Goal: Task Accomplishment & Management: Complete application form

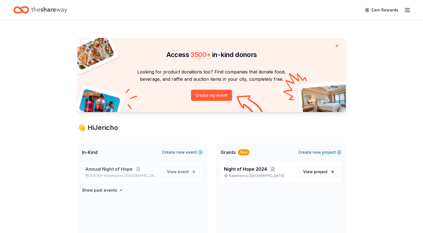
click at [107, 173] on div "Annual Night of Hope [DATE] • [GEOGRAPHIC_DATA], [GEOGRAPHIC_DATA]" at bounding box center [121, 172] width 73 height 12
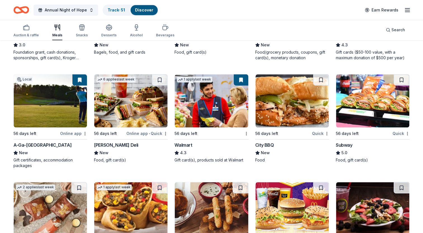
scroll to position [349, 0]
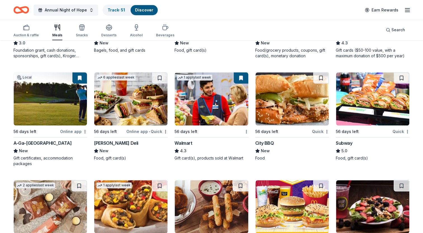
click at [183, 140] on div "Walmart" at bounding box center [183, 143] width 18 height 7
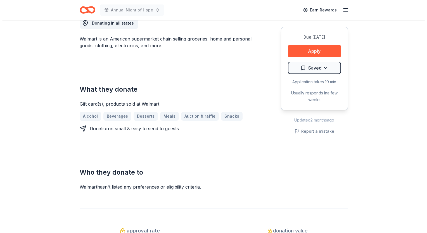
scroll to position [168, 0]
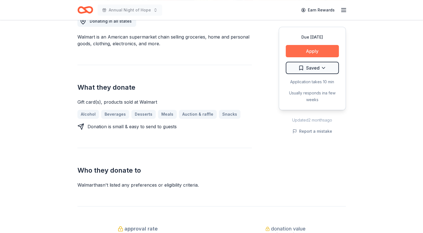
click at [318, 51] on button "Apply" at bounding box center [311, 51] width 53 height 12
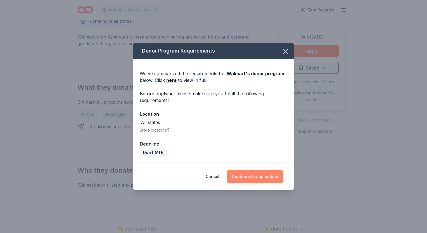
click at [267, 173] on button "Continue to application" at bounding box center [255, 176] width 56 height 13
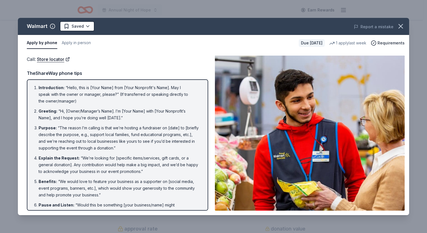
click at [50, 42] on button "Apply by phone" at bounding box center [42, 43] width 30 height 12
click at [42, 44] on button "Apply by phone" at bounding box center [42, 43] width 30 height 12
